Goal: Information Seeking & Learning: Learn about a topic

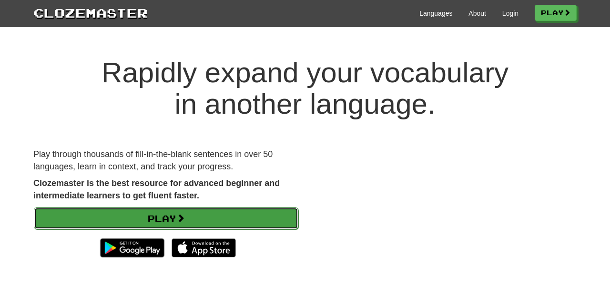
click at [278, 224] on link "Play" at bounding box center [166, 219] width 264 height 22
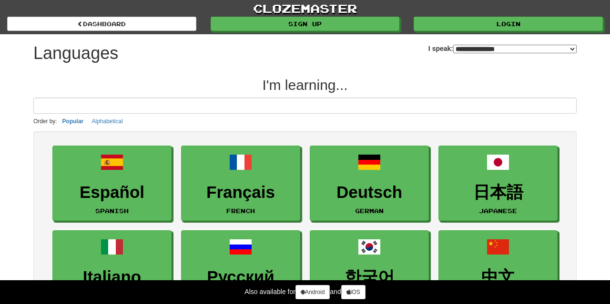
select select "*******"
click at [279, 113] on input at bounding box center [304, 106] width 543 height 16
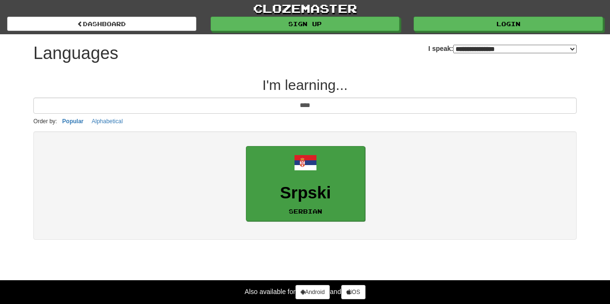
type input "****"
click at [277, 193] on h3 "Srpski" at bounding box center [305, 193] width 109 height 19
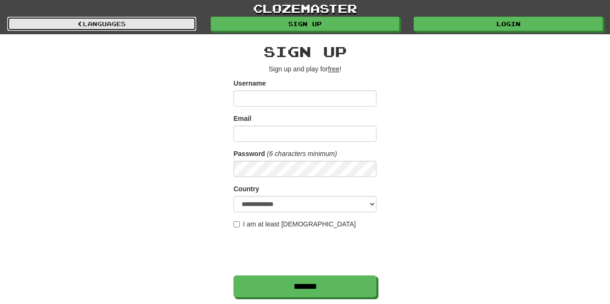
click at [181, 28] on link "Languages" at bounding box center [101, 24] width 189 height 14
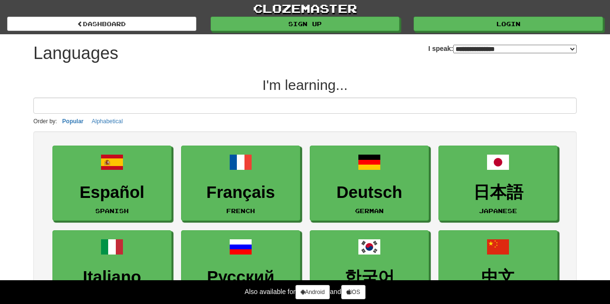
select select "*******"
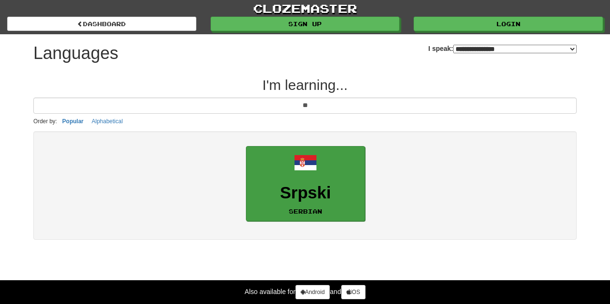
type input "**"
click at [283, 191] on h3 "Srpski" at bounding box center [305, 193] width 109 height 19
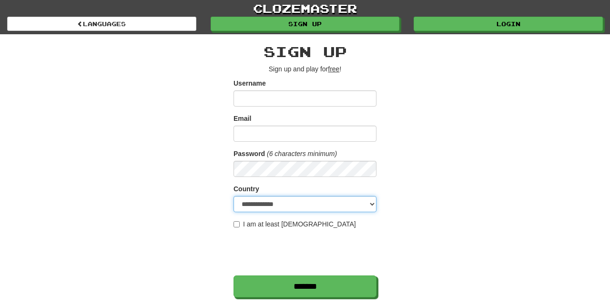
click at [293, 207] on select "**********" at bounding box center [304, 204] width 143 height 16
select select "**"
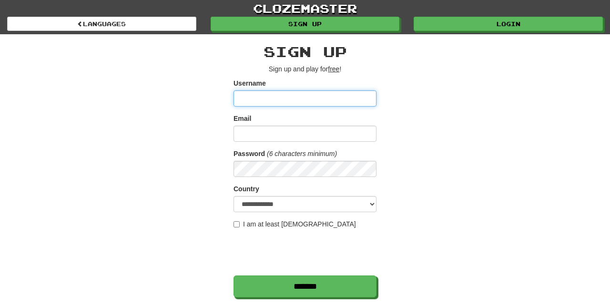
click at [265, 101] on input "Username" at bounding box center [304, 99] width 143 height 16
type input "**********"
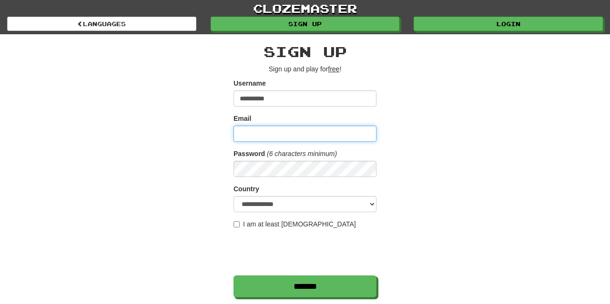
click at [274, 140] on input "Email" at bounding box center [304, 134] width 143 height 16
type input "**********"
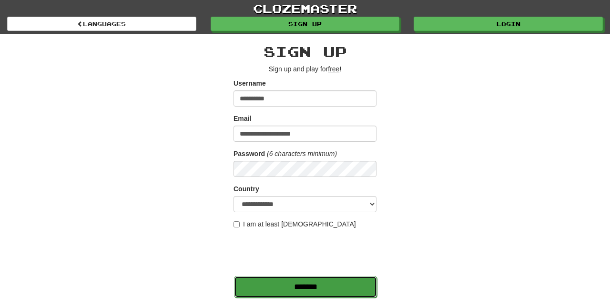
click at [272, 285] on input "*******" at bounding box center [305, 287] width 143 height 22
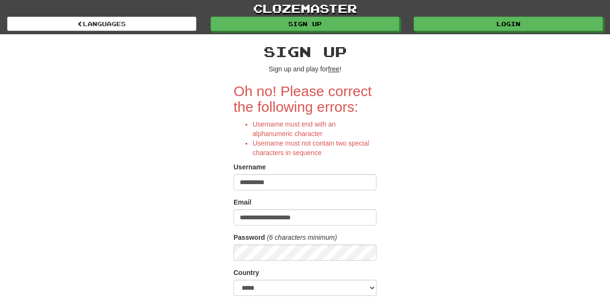
click at [295, 183] on input "**********" at bounding box center [304, 182] width 143 height 16
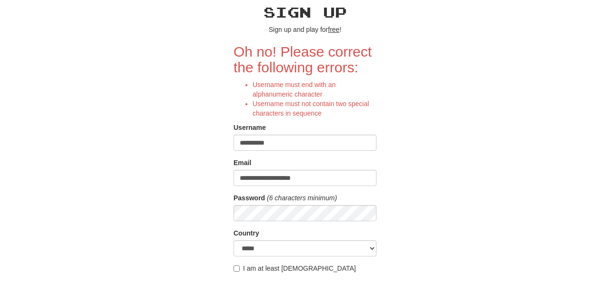
scroll to position [66, 0]
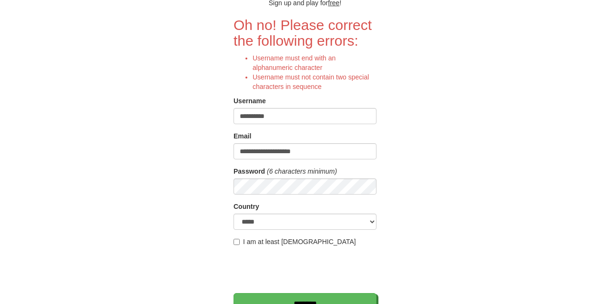
type input "**********"
click at [258, 295] on input "*******" at bounding box center [305, 305] width 143 height 22
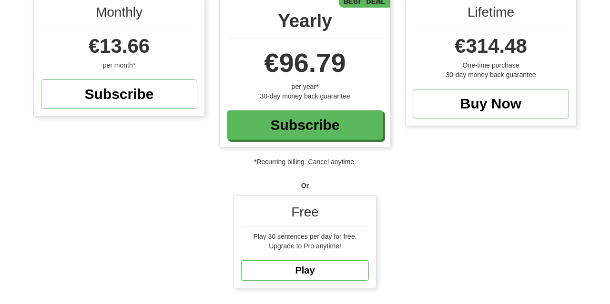
scroll to position [113, 0]
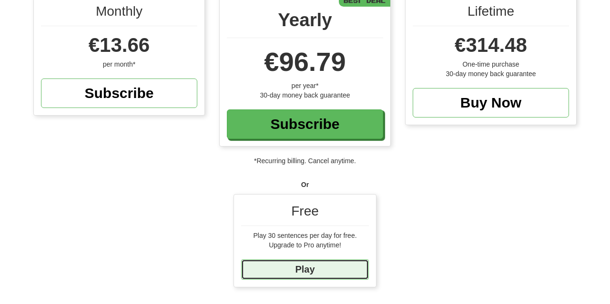
click at [334, 271] on link "Play" at bounding box center [305, 270] width 128 height 20
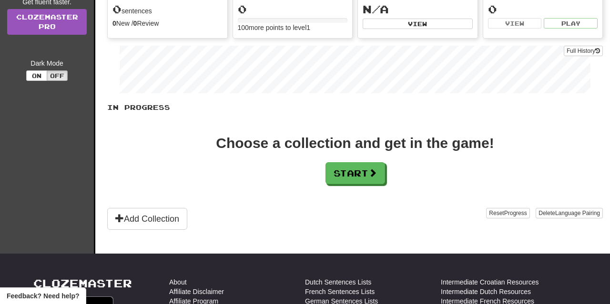
scroll to position [140, 0]
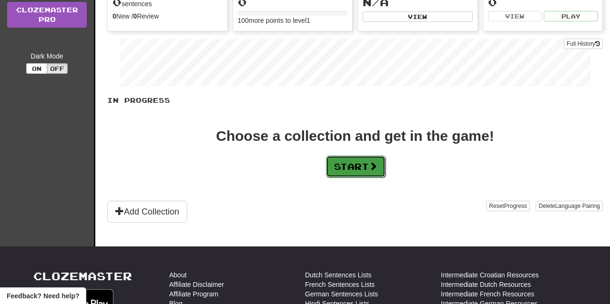
click at [348, 164] on button "Start" at bounding box center [356, 167] width 60 height 22
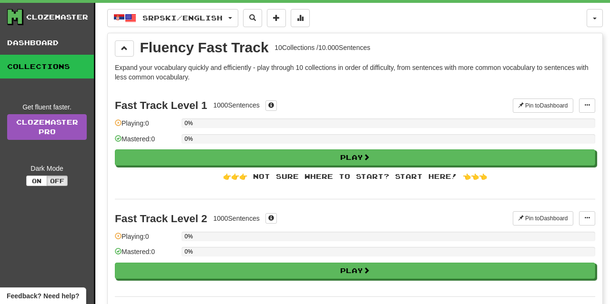
scroll to position [30, 0]
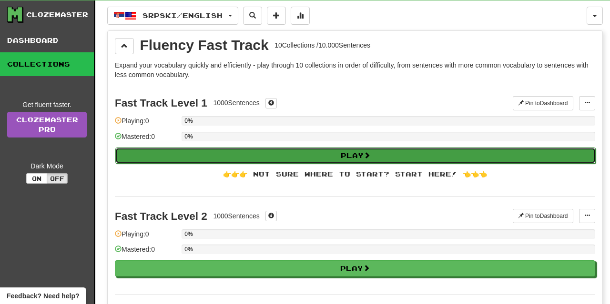
click at [355, 155] on button "Play" at bounding box center [355, 156] width 480 height 16
select select "**"
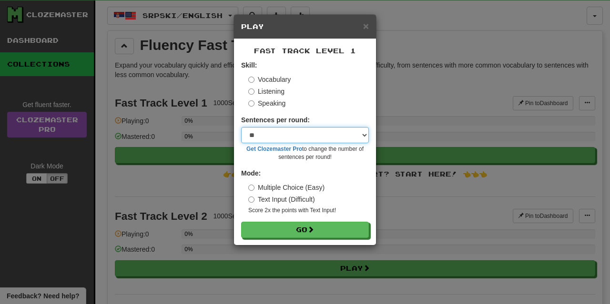
click at [351, 137] on select "* ** ** ** ** ** *** ********" at bounding box center [305, 135] width 128 height 16
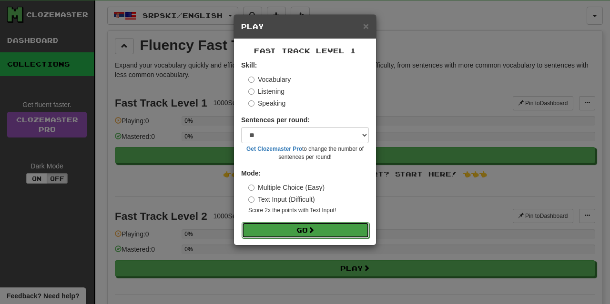
click at [317, 228] on button "Go" at bounding box center [306, 230] width 128 height 16
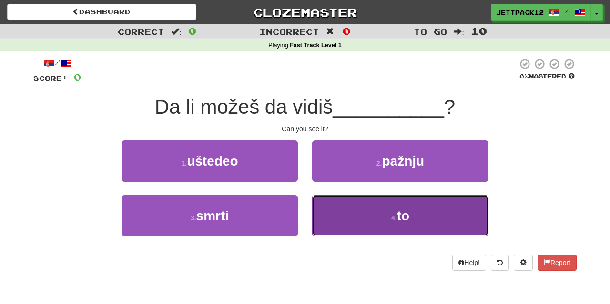
click at [346, 229] on button "4 . to" at bounding box center [400, 215] width 176 height 41
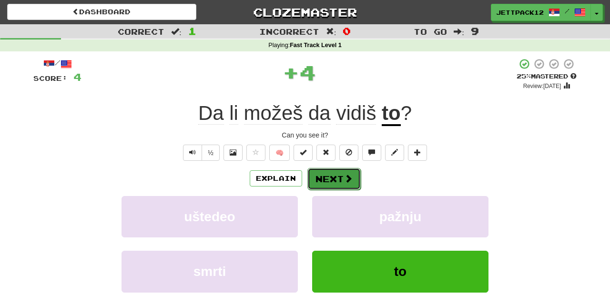
click at [324, 180] on button "Next" at bounding box center [333, 179] width 53 height 22
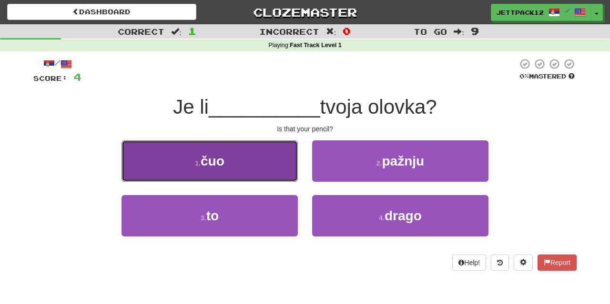
click at [243, 155] on button "1 . čuo" at bounding box center [209, 161] width 176 height 41
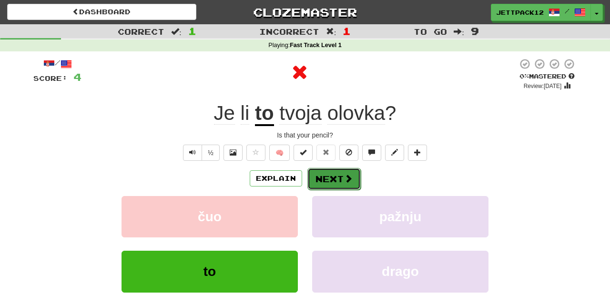
click at [309, 189] on button "Next" at bounding box center [333, 179] width 53 height 22
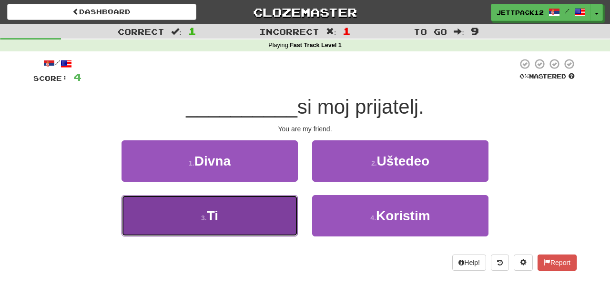
click at [273, 214] on button "3 . Ti" at bounding box center [209, 215] width 176 height 41
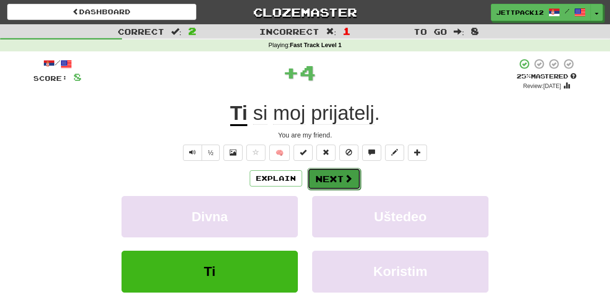
click at [318, 173] on button "Next" at bounding box center [333, 179] width 53 height 22
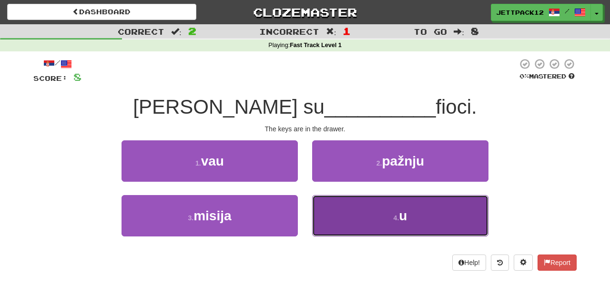
click at [327, 214] on button "4 . u" at bounding box center [400, 215] width 176 height 41
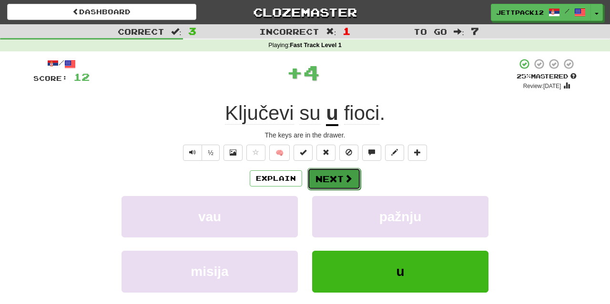
click at [316, 181] on button "Next" at bounding box center [333, 179] width 53 height 22
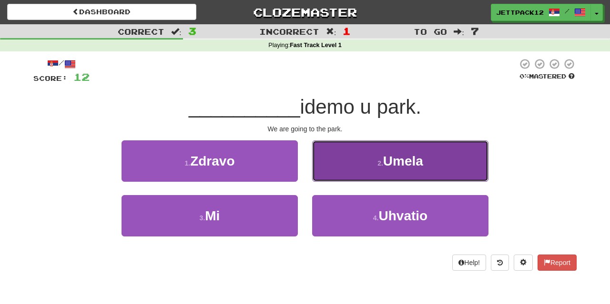
click at [328, 168] on button "2 . Umela" at bounding box center [400, 161] width 176 height 41
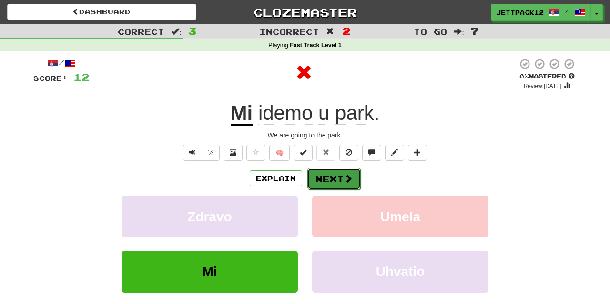
click at [322, 177] on button "Next" at bounding box center [333, 179] width 53 height 22
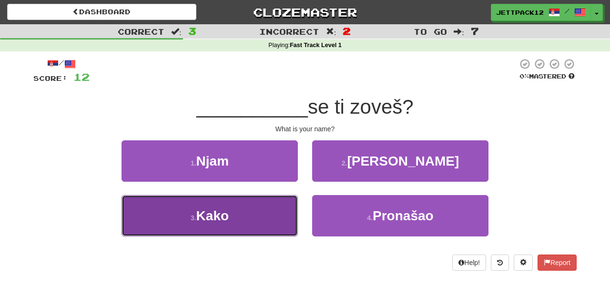
click at [276, 210] on button "3 . Kako" at bounding box center [209, 215] width 176 height 41
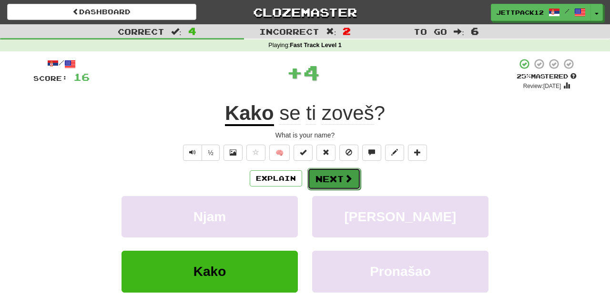
click at [316, 177] on button "Next" at bounding box center [333, 179] width 53 height 22
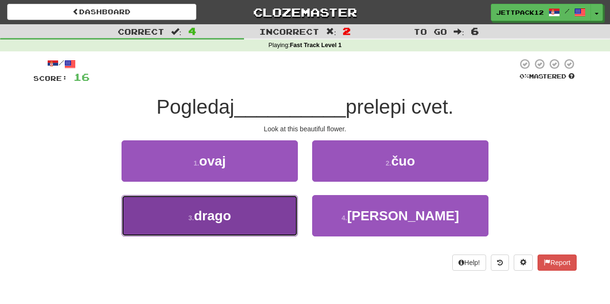
click at [280, 202] on button "3 . drago" at bounding box center [209, 215] width 176 height 41
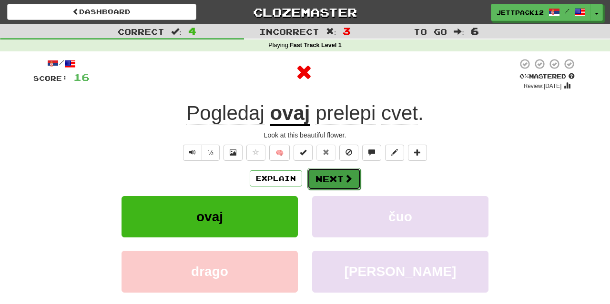
click at [323, 176] on button "Next" at bounding box center [333, 179] width 53 height 22
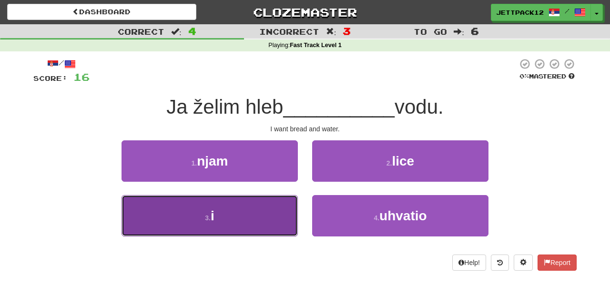
click at [275, 222] on button "3 . i" at bounding box center [209, 215] width 176 height 41
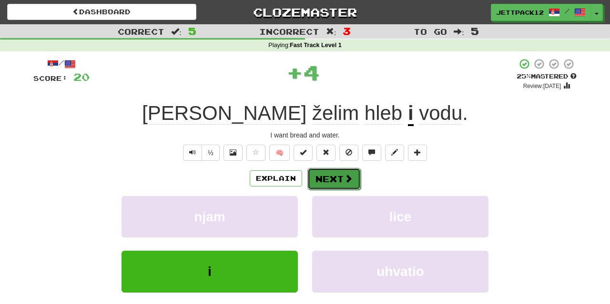
click at [318, 174] on button "Next" at bounding box center [333, 179] width 53 height 22
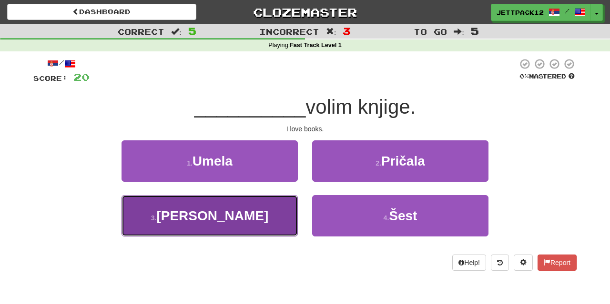
click at [272, 218] on button "3 . Ja" at bounding box center [209, 215] width 176 height 41
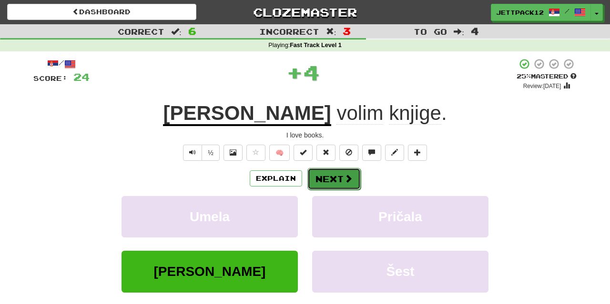
click at [314, 177] on button "Next" at bounding box center [333, 179] width 53 height 22
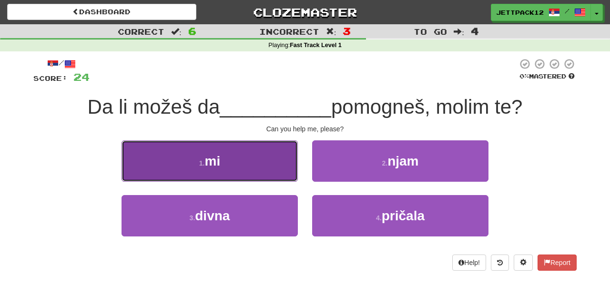
click at [274, 168] on button "1 . mi" at bounding box center [209, 161] width 176 height 41
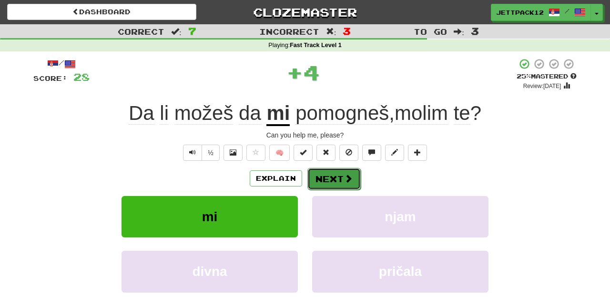
click at [329, 180] on button "Next" at bounding box center [333, 179] width 53 height 22
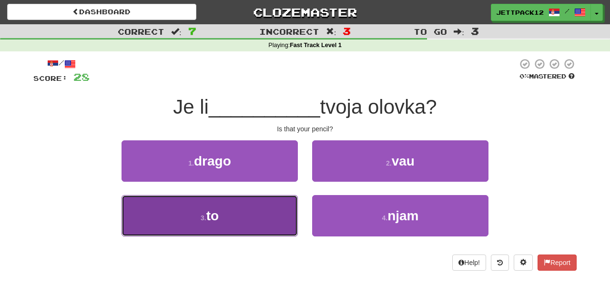
click at [270, 222] on button "3 . to" at bounding box center [209, 215] width 176 height 41
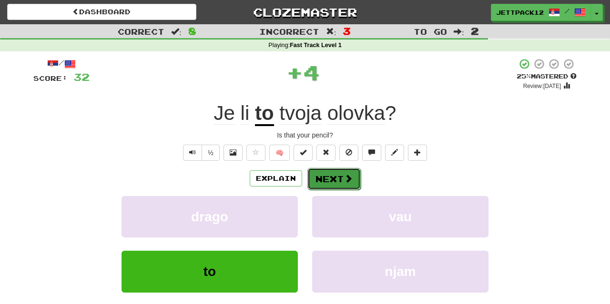
click at [328, 178] on button "Next" at bounding box center [333, 179] width 53 height 22
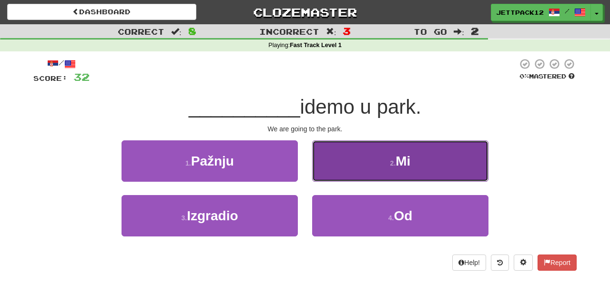
click at [333, 163] on button "2 . Mi" at bounding box center [400, 161] width 176 height 41
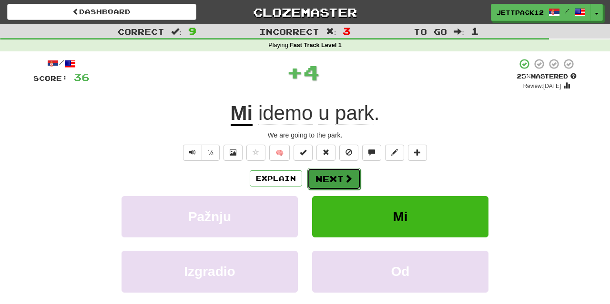
click at [330, 177] on button "Next" at bounding box center [333, 179] width 53 height 22
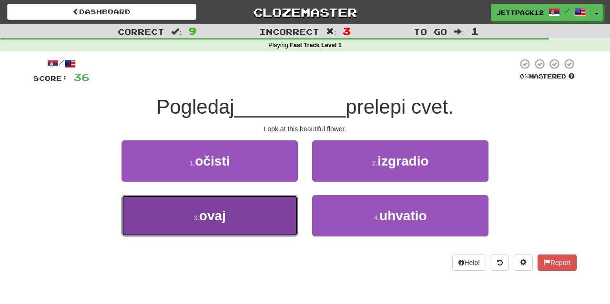
click at [278, 223] on button "3 . ovaj" at bounding box center [209, 215] width 176 height 41
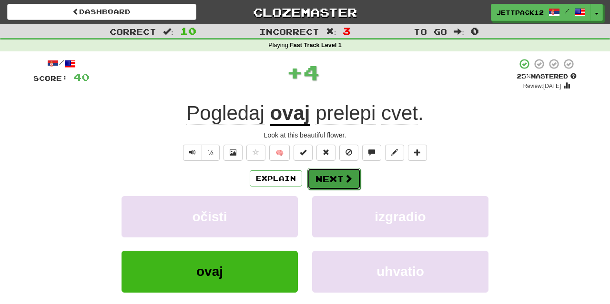
click at [322, 179] on button "Next" at bounding box center [333, 179] width 53 height 22
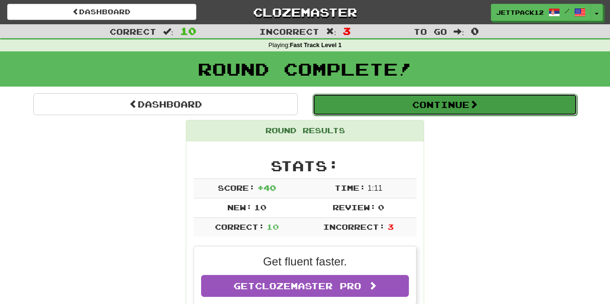
click at [363, 107] on button "Continue" at bounding box center [445, 105] width 264 height 22
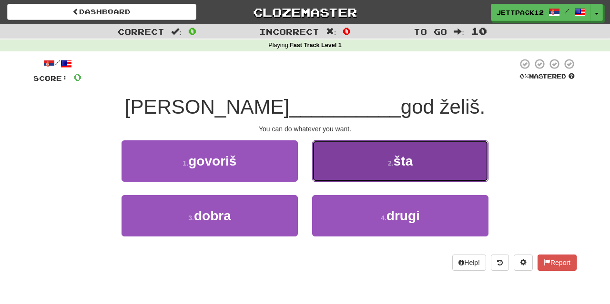
click at [322, 177] on button "2 . šta" at bounding box center [400, 161] width 176 height 41
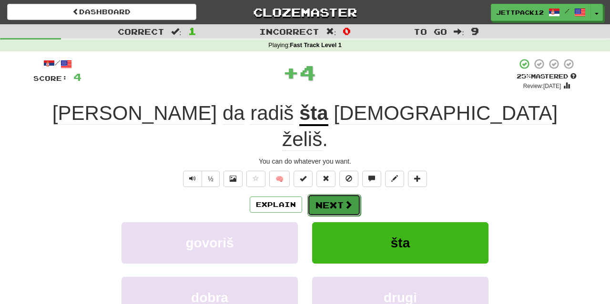
click at [322, 194] on button "Next" at bounding box center [333, 205] width 53 height 22
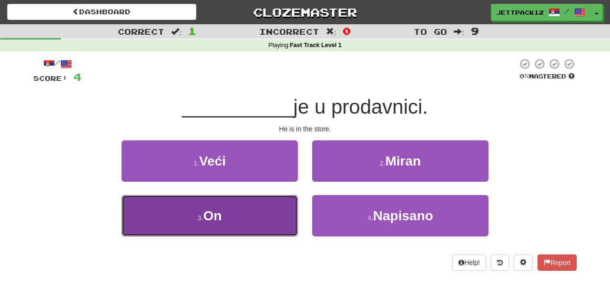
click at [279, 206] on button "3 . On" at bounding box center [209, 215] width 176 height 41
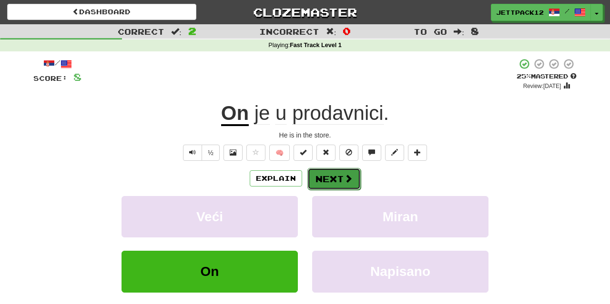
click at [308, 182] on button "Next" at bounding box center [333, 179] width 53 height 22
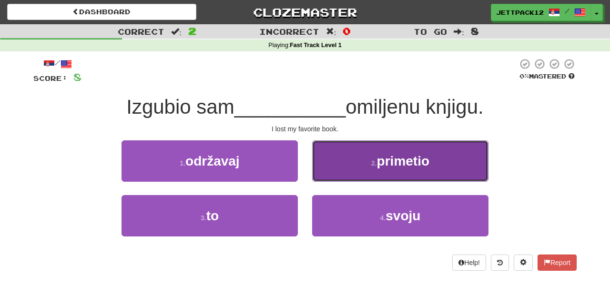
click at [322, 173] on button "2 . primetio" at bounding box center [400, 161] width 176 height 41
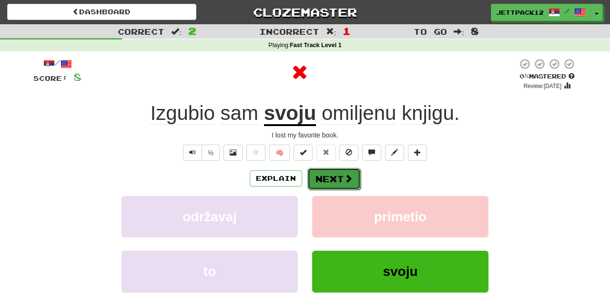
click at [324, 183] on button "Next" at bounding box center [333, 179] width 53 height 22
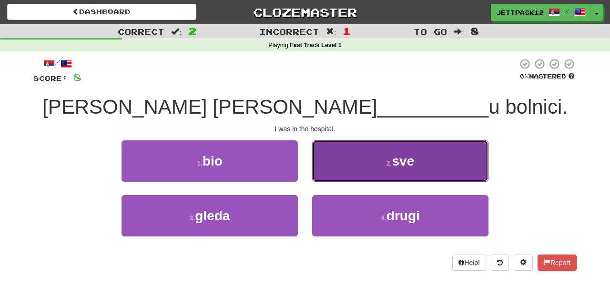
click at [322, 164] on button "2 . sve" at bounding box center [400, 161] width 176 height 41
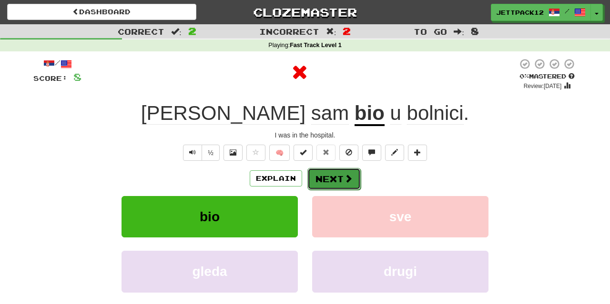
click at [317, 178] on button "Next" at bounding box center [333, 179] width 53 height 22
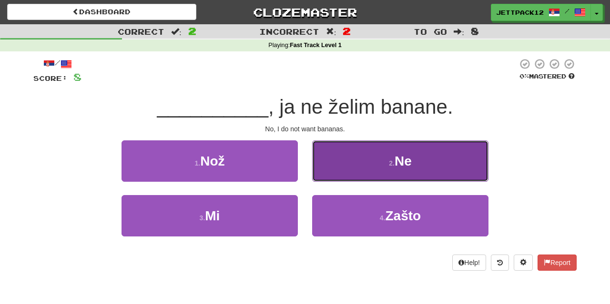
click at [324, 173] on button "2 . Ne" at bounding box center [400, 161] width 176 height 41
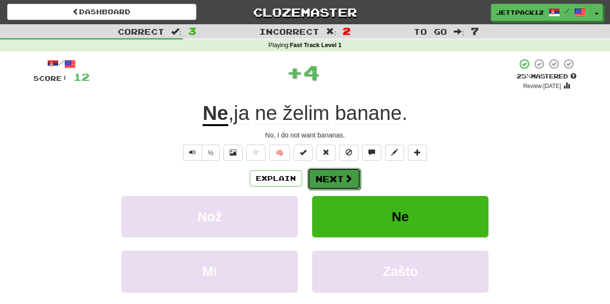
click at [321, 178] on button "Next" at bounding box center [333, 179] width 53 height 22
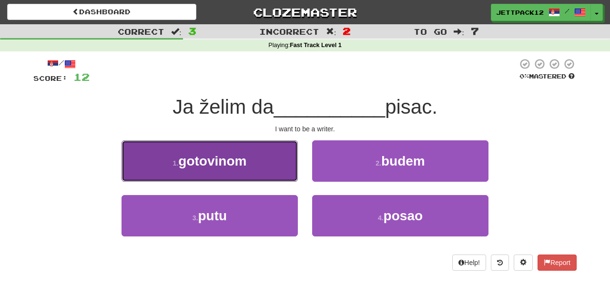
click at [283, 168] on button "1 . gotovinom" at bounding box center [209, 161] width 176 height 41
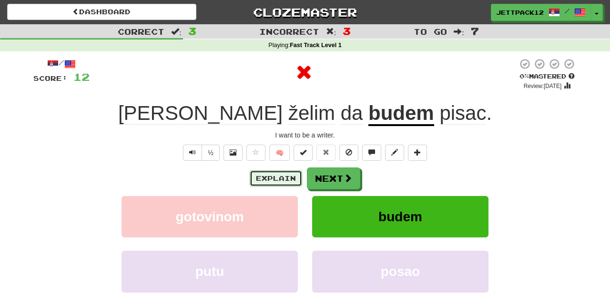
click at [289, 183] on button "Explain" at bounding box center [276, 179] width 52 height 16
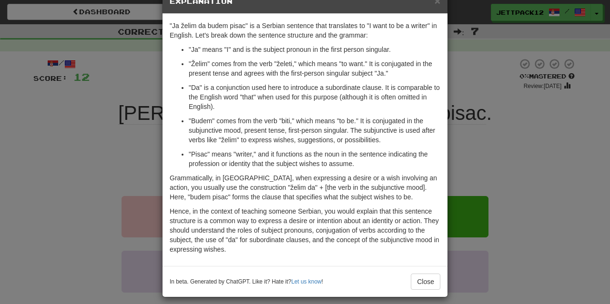
scroll to position [33, 0]
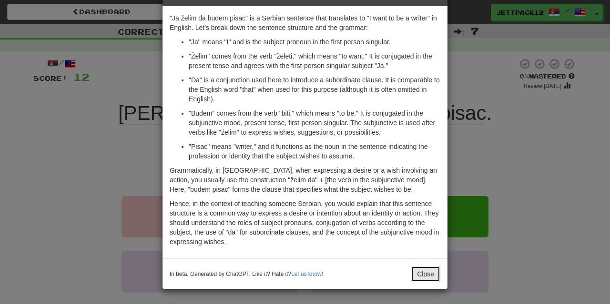
click at [429, 278] on button "Close" at bounding box center [426, 274] width 30 height 16
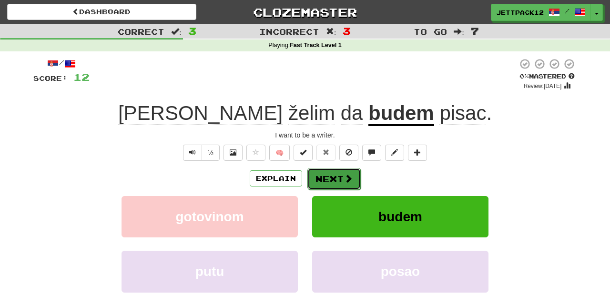
click at [334, 178] on button "Next" at bounding box center [333, 179] width 53 height 22
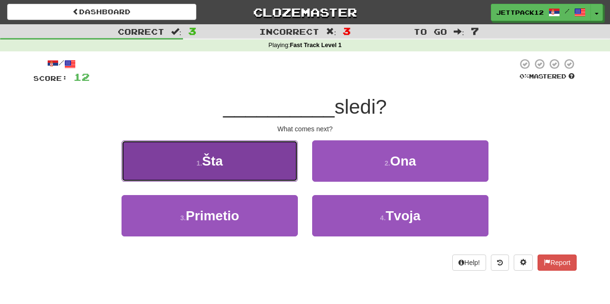
click at [274, 160] on button "1 . Šta" at bounding box center [209, 161] width 176 height 41
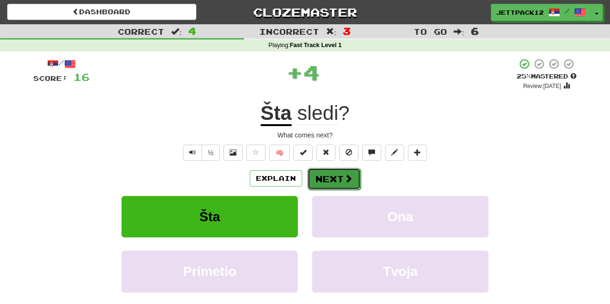
click at [309, 183] on button "Next" at bounding box center [333, 179] width 53 height 22
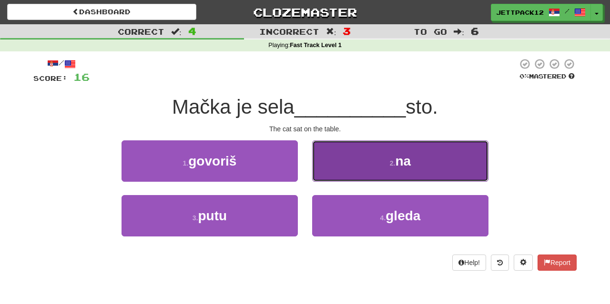
click at [331, 165] on button "2 . na" at bounding box center [400, 161] width 176 height 41
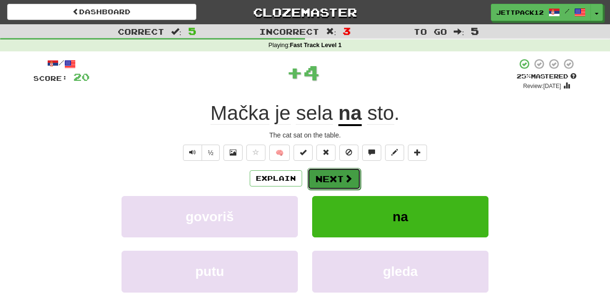
click at [318, 176] on button "Next" at bounding box center [333, 179] width 53 height 22
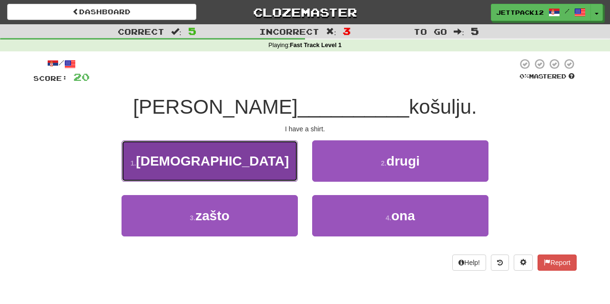
click at [282, 165] on button "1 . imam" at bounding box center [209, 161] width 176 height 41
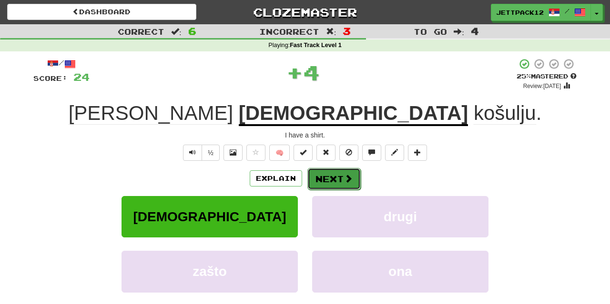
click at [311, 186] on button "Next" at bounding box center [333, 179] width 53 height 22
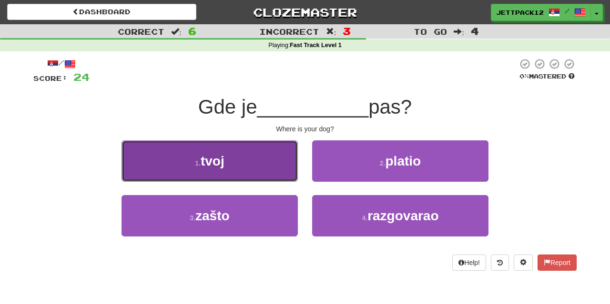
click at [274, 163] on button "1 . tvoj" at bounding box center [209, 161] width 176 height 41
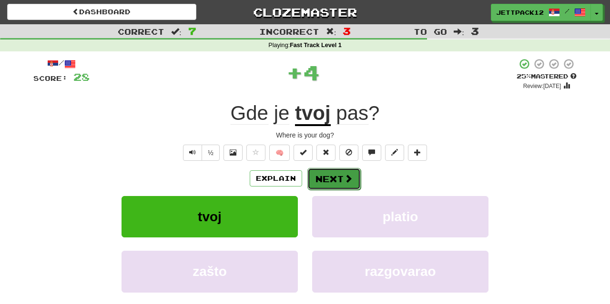
click at [334, 174] on button "Next" at bounding box center [333, 179] width 53 height 22
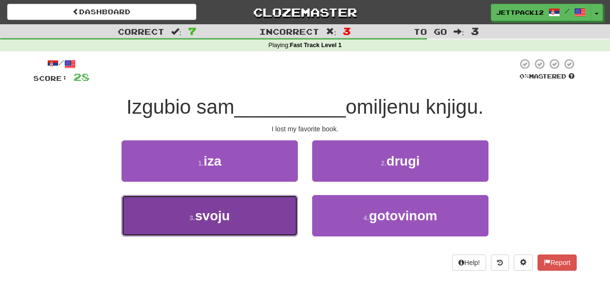
click at [273, 208] on button "3 . svoju" at bounding box center [209, 215] width 176 height 41
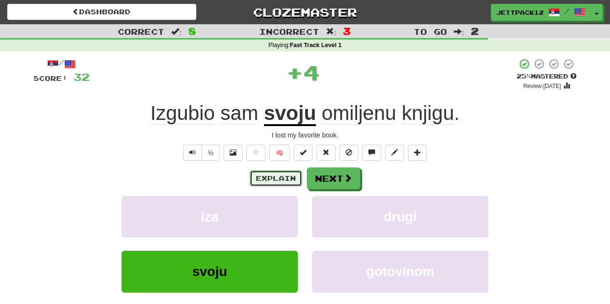
click at [289, 185] on button "Explain" at bounding box center [276, 179] width 52 height 16
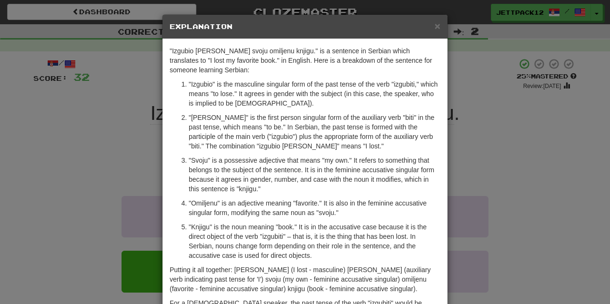
click at [289, 185] on p ""Svoju" is a possessive adjective that means "my own." It refers to something t…" at bounding box center [315, 175] width 252 height 38
click at [285, 189] on p ""Svoju" is a possessive adjective that means "my own." It refers to something t…" at bounding box center [315, 175] width 252 height 38
click at [437, 31] on span "×" at bounding box center [438, 25] width 6 height 11
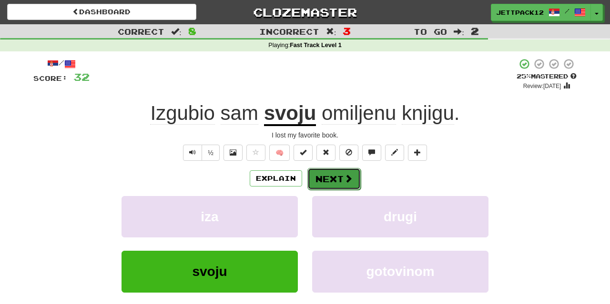
click at [323, 174] on button "Next" at bounding box center [333, 179] width 53 height 22
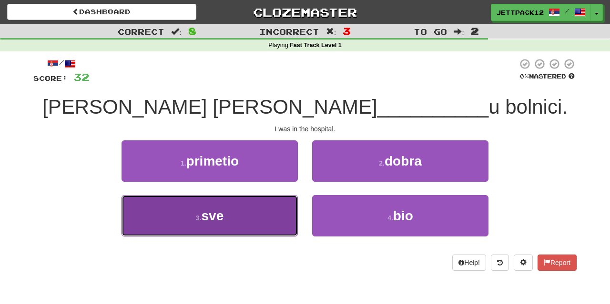
click at [256, 233] on button "3 . sve" at bounding box center [209, 215] width 176 height 41
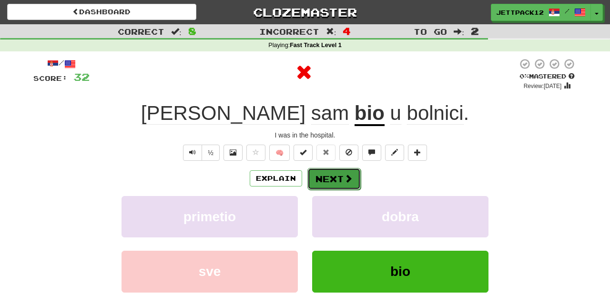
click at [327, 186] on button "Next" at bounding box center [333, 179] width 53 height 22
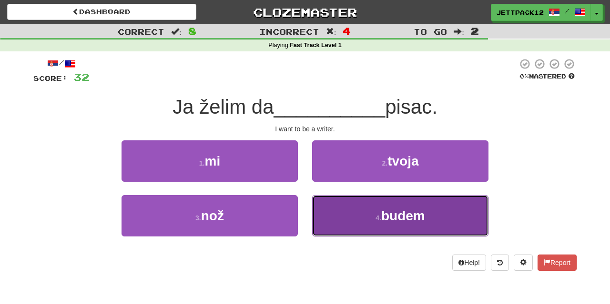
click at [328, 215] on button "4 . budem" at bounding box center [400, 215] width 176 height 41
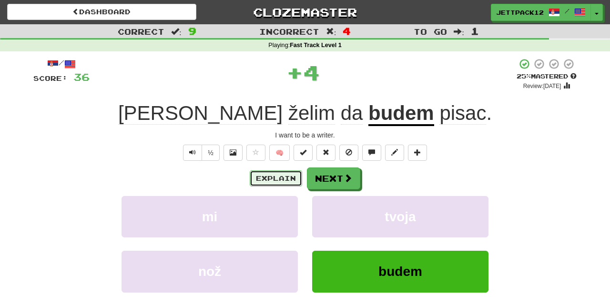
click at [297, 178] on button "Explain" at bounding box center [276, 179] width 52 height 16
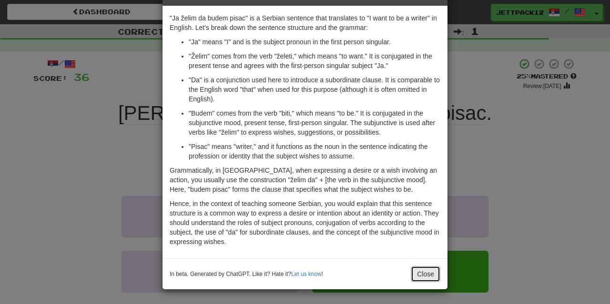
click at [421, 276] on button "Close" at bounding box center [426, 274] width 30 height 16
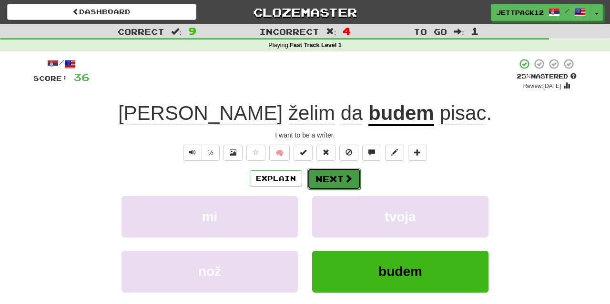
click at [330, 178] on button "Next" at bounding box center [333, 179] width 53 height 22
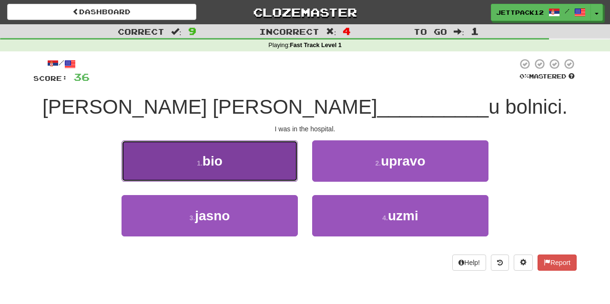
click at [283, 172] on button "1 . bio" at bounding box center [209, 161] width 176 height 41
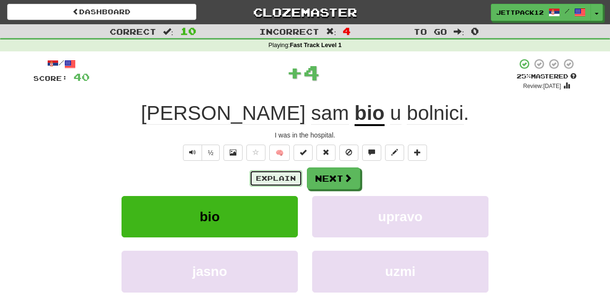
click at [283, 174] on button "Explain" at bounding box center [276, 179] width 52 height 16
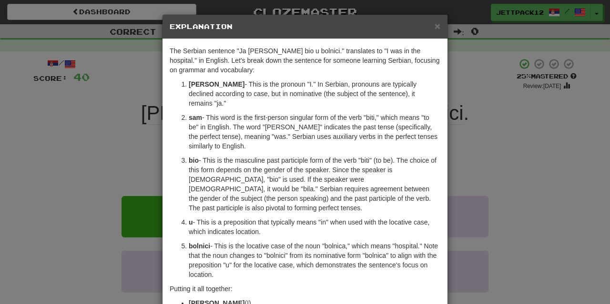
click at [266, 176] on p "bio - This is the masculine past participle form of the verb "biti" (to be). Th…" at bounding box center [315, 184] width 252 height 57
click at [439, 28] on span "×" at bounding box center [438, 25] width 6 height 11
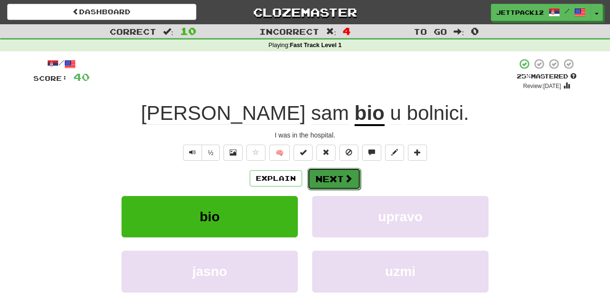
click at [335, 173] on button "Next" at bounding box center [333, 179] width 53 height 22
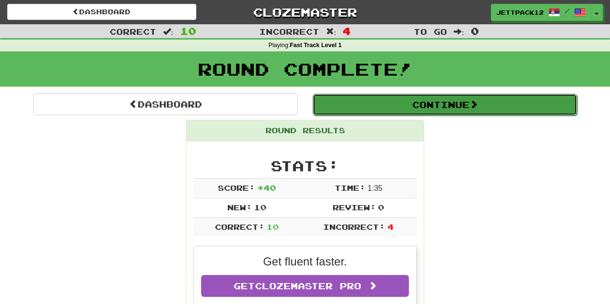
click at [371, 111] on button "Continue" at bounding box center [445, 105] width 264 height 22
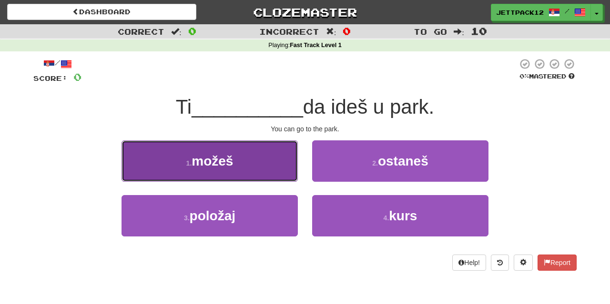
click at [282, 148] on button "1 . možeš" at bounding box center [209, 161] width 176 height 41
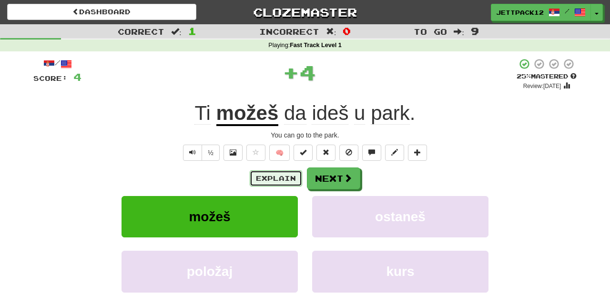
click at [284, 180] on button "Explain" at bounding box center [276, 179] width 52 height 16
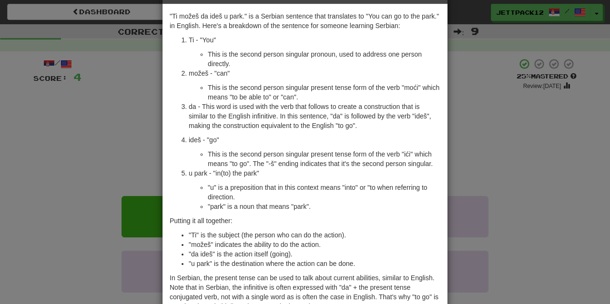
scroll to position [37, 0]
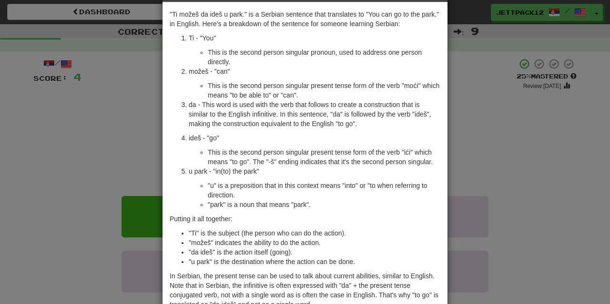
click at [112, 122] on div "× Explanation "Ti možeš da ideš u park." is a Serbian sentence that translates …" at bounding box center [305, 152] width 610 height 304
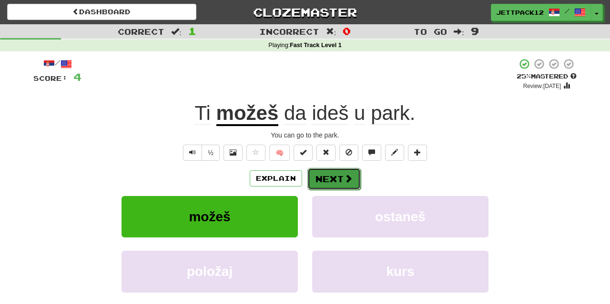
click at [321, 174] on button "Next" at bounding box center [333, 179] width 53 height 22
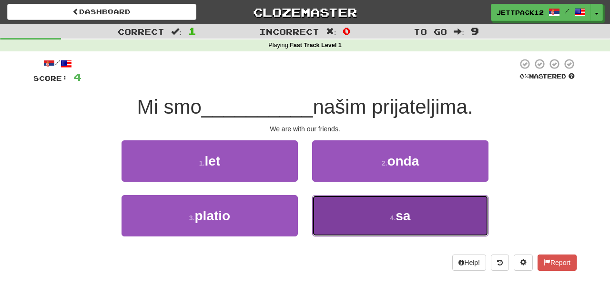
click at [328, 227] on button "4 . sa" at bounding box center [400, 215] width 176 height 41
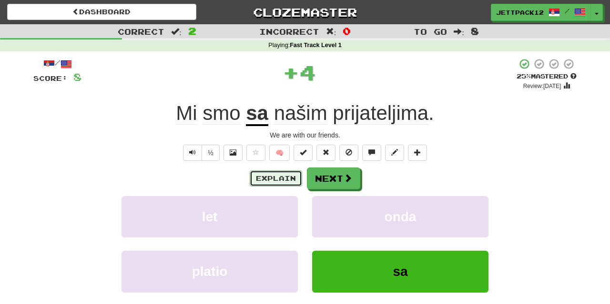
click at [289, 174] on button "Explain" at bounding box center [276, 179] width 52 height 16
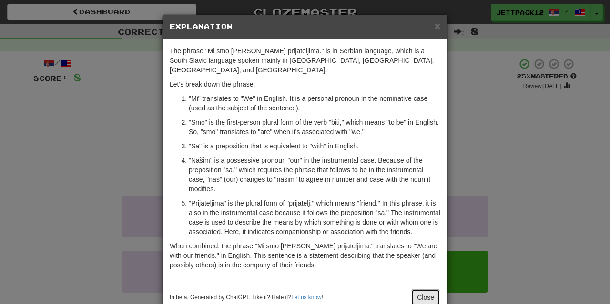
click at [425, 297] on button "Close" at bounding box center [426, 298] width 30 height 16
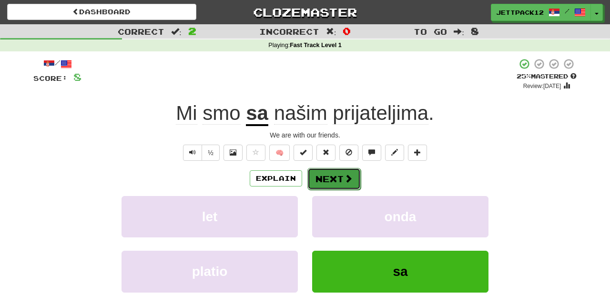
click at [324, 180] on button "Next" at bounding box center [333, 179] width 53 height 22
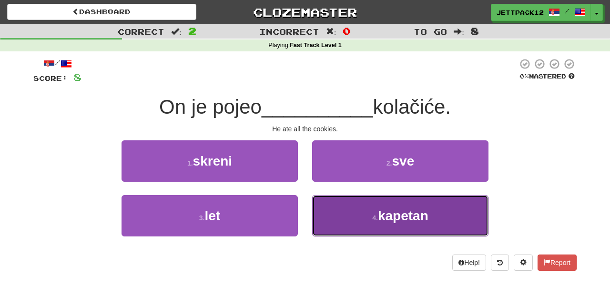
click at [329, 208] on button "4 . kapetan" at bounding box center [400, 215] width 176 height 41
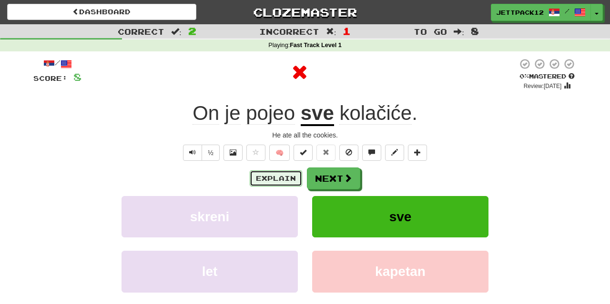
click at [286, 185] on button "Explain" at bounding box center [276, 179] width 52 height 16
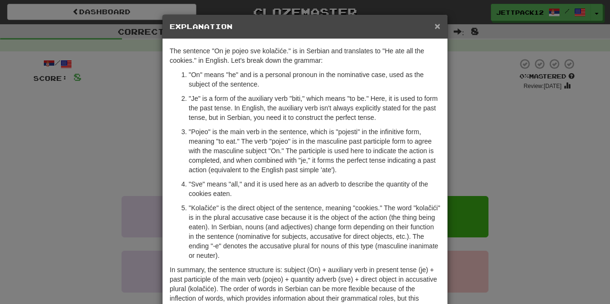
click at [436, 27] on span "×" at bounding box center [438, 25] width 6 height 11
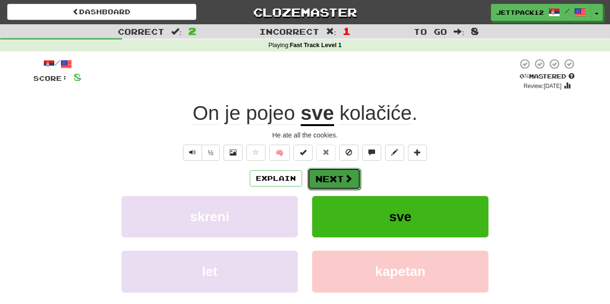
click at [338, 185] on button "Next" at bounding box center [333, 179] width 53 height 22
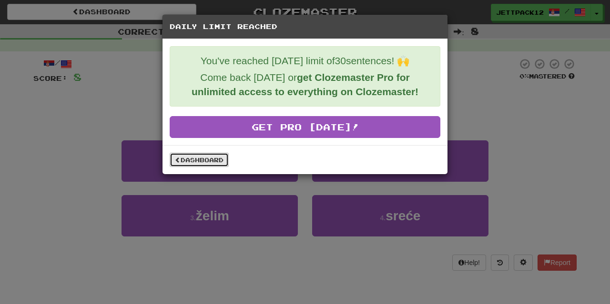
click at [206, 167] on link "Dashboard" at bounding box center [199, 160] width 59 height 14
